Goal: Task Accomplishment & Management: Manage account settings

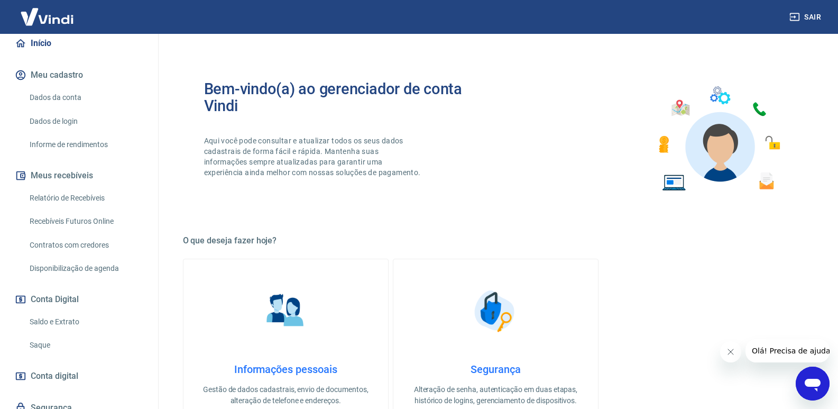
scroll to position [143, 0]
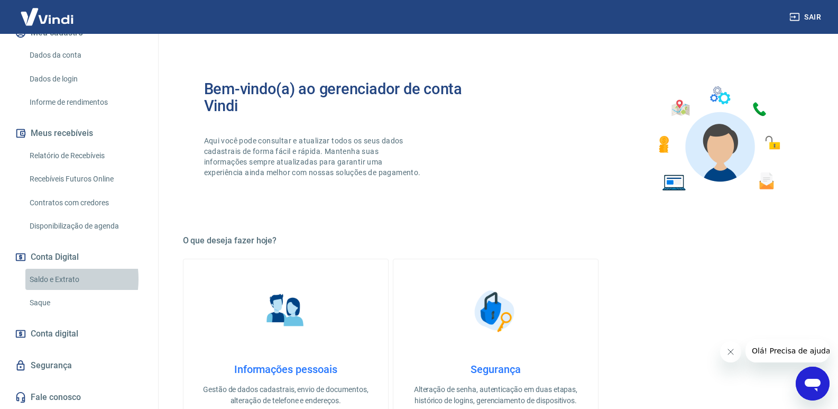
click at [47, 279] on link "Saldo e Extrato" at bounding box center [85, 279] width 120 height 22
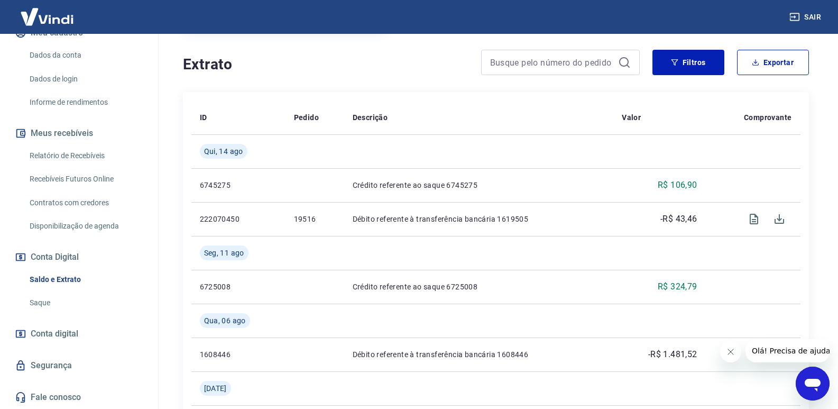
scroll to position [254, 0]
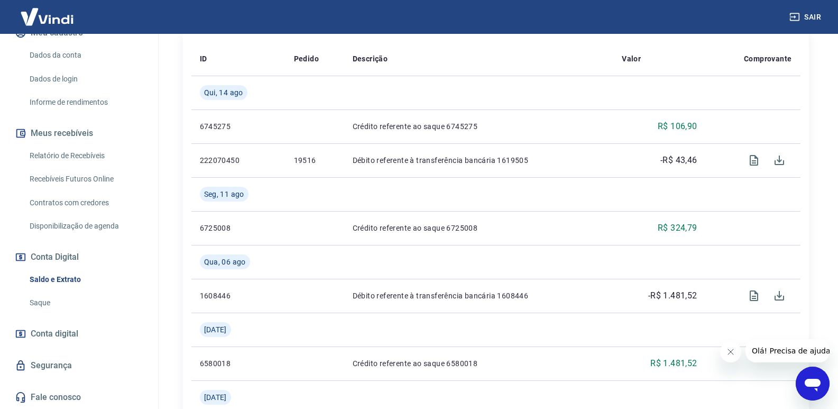
click at [66, 282] on link "Saldo e Extrato" at bounding box center [85, 279] width 120 height 22
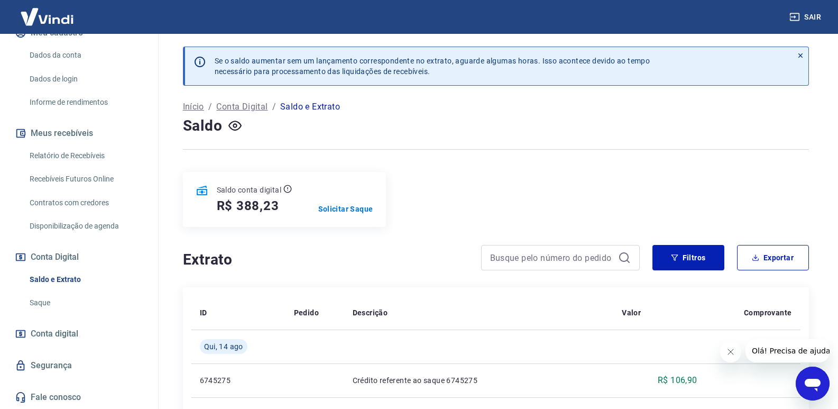
click at [309, 109] on p "Saldo e Extrato" at bounding box center [310, 106] width 60 height 13
click at [292, 110] on p "Saldo e Extrato" at bounding box center [310, 106] width 60 height 13
click at [196, 105] on p "Início" at bounding box center [193, 106] width 21 height 13
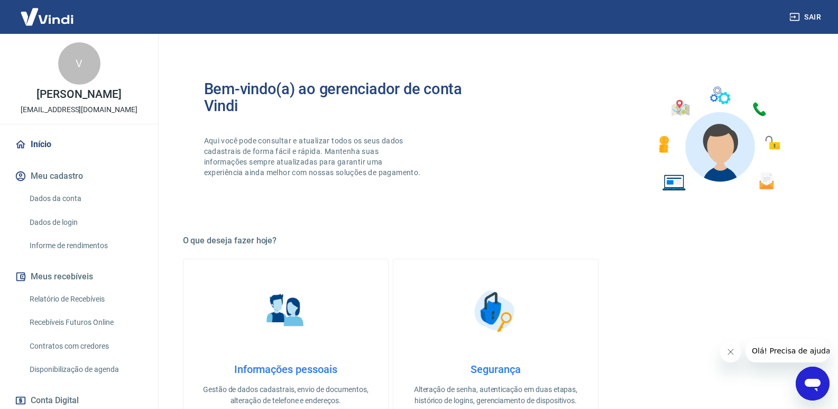
click at [64, 277] on button "Meus recebíveis" at bounding box center [79, 276] width 133 height 23
click at [25, 275] on icon "button" at bounding box center [20, 276] width 9 height 9
click at [30, 144] on link "Início" at bounding box center [79, 144] width 133 height 23
click at [51, 179] on button "Meu cadastro" at bounding box center [79, 175] width 133 height 23
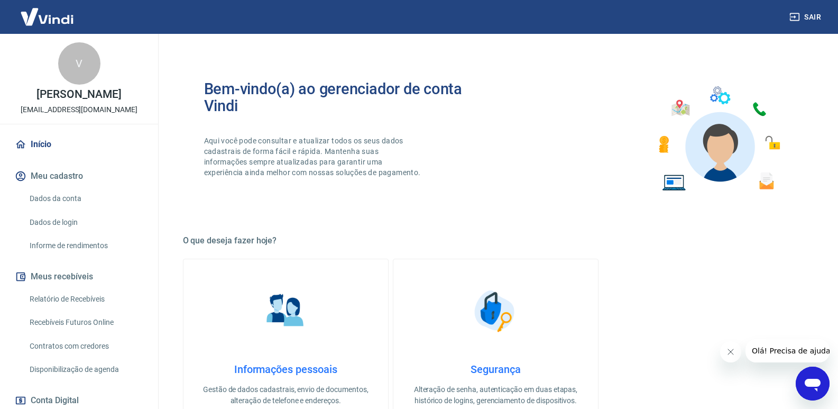
click at [51, 179] on button "Meu cadastro" at bounding box center [79, 175] width 133 height 23
click at [59, 196] on link "Dados da conta" at bounding box center [85, 199] width 120 height 22
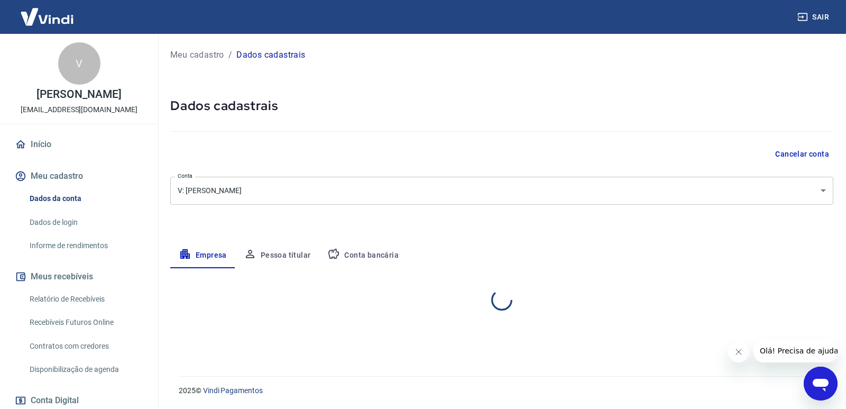
select select "PR"
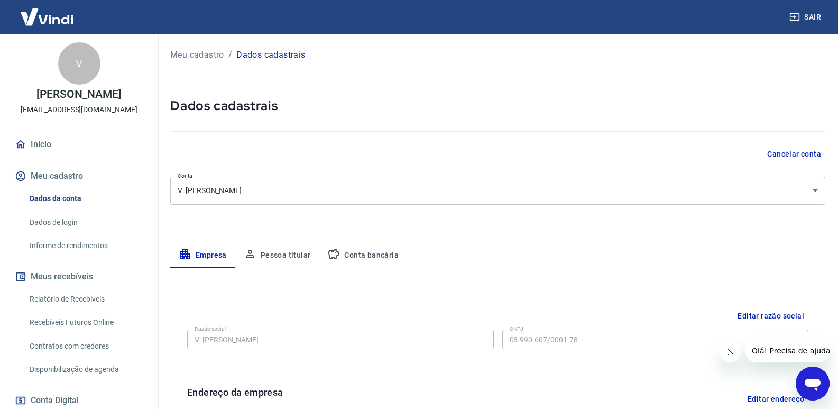
click at [69, 246] on link "Informe de rendimentos" at bounding box center [85, 246] width 120 height 22
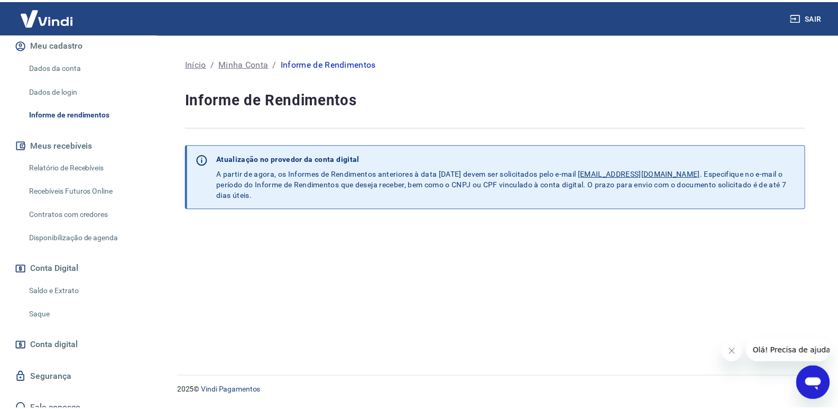
scroll to position [143, 0]
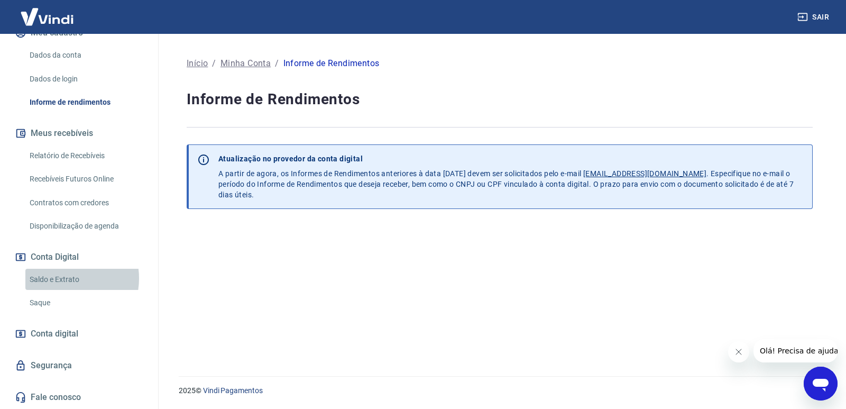
click at [62, 277] on link "Saldo e Extrato" at bounding box center [85, 279] width 120 height 22
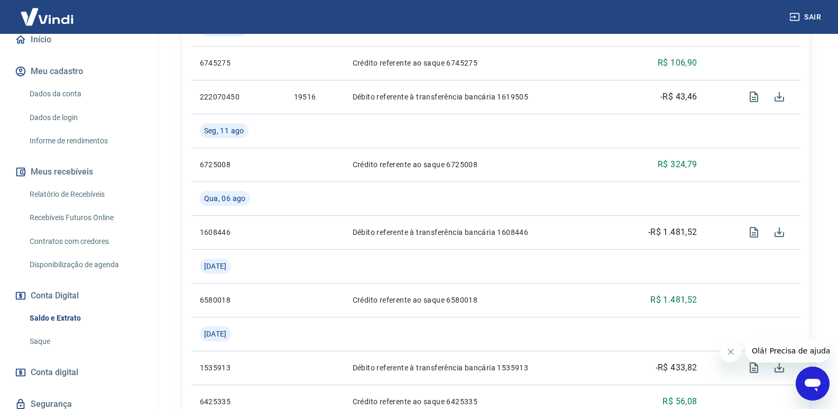
scroll to position [106, 0]
click at [83, 218] on link "Recebíveis Futuros Online" at bounding box center [85, 217] width 120 height 22
